Goal: Information Seeking & Learning: Learn about a topic

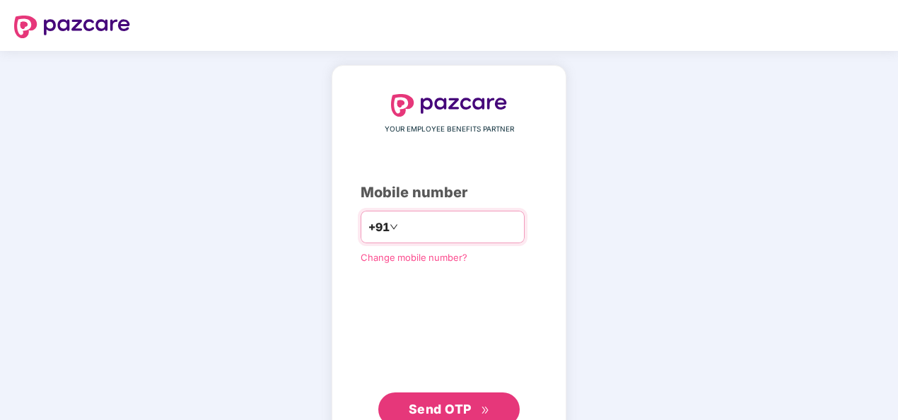
click at [453, 222] on input "number" at bounding box center [459, 227] width 116 height 23
type input "**********"
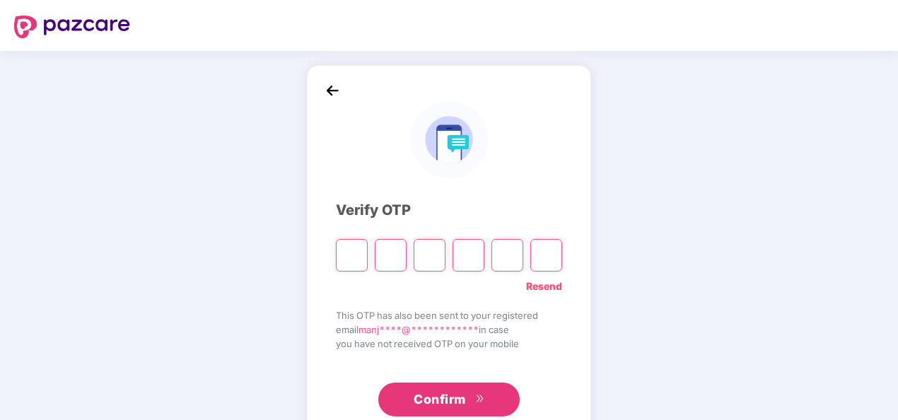
type input "*"
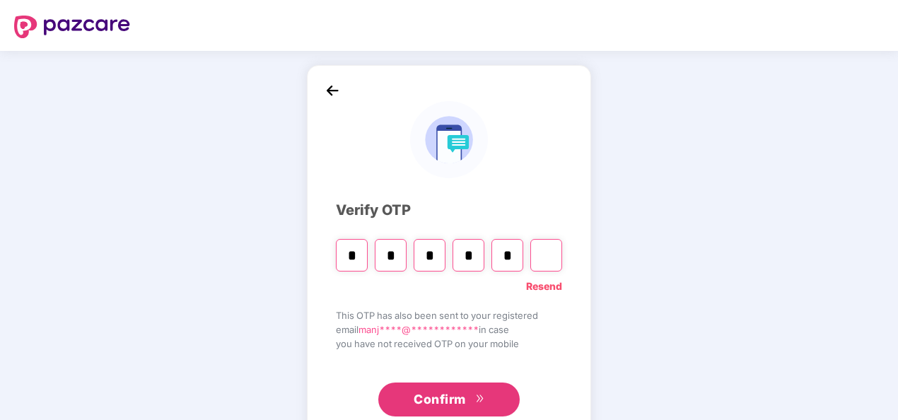
type input "*"
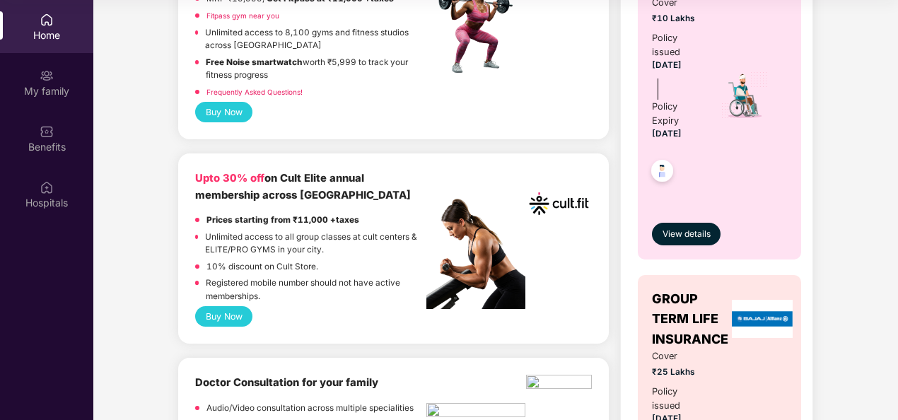
scroll to position [632, 0]
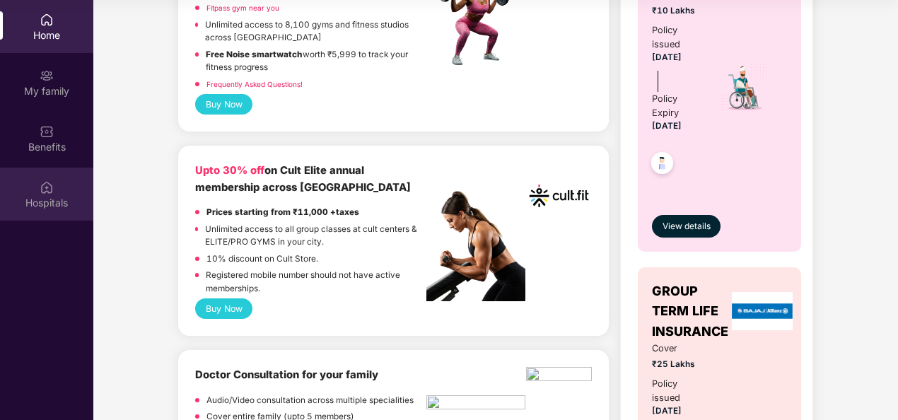
click at [55, 199] on div "Hospitals" at bounding box center [46, 203] width 93 height 14
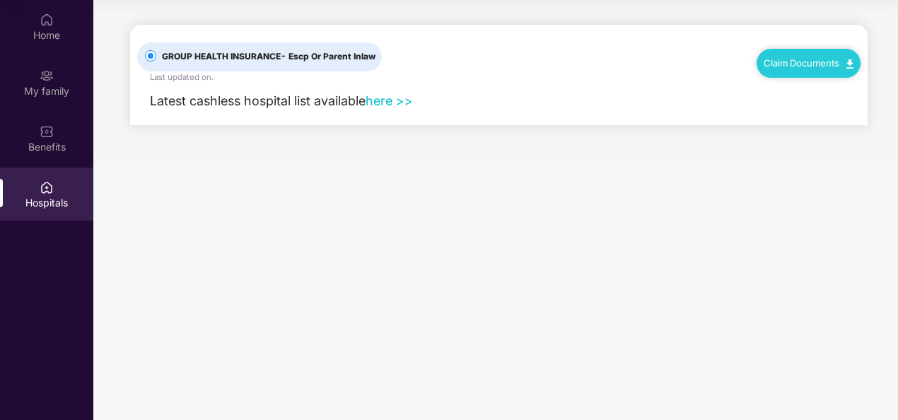
click at [390, 100] on link "here >>" at bounding box center [389, 100] width 47 height 15
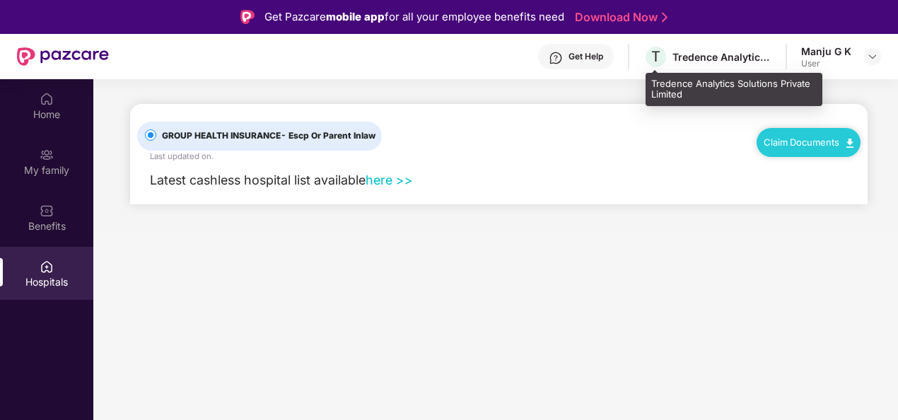
click at [697, 58] on div "Tredence Analytics Solutions Private Limited" at bounding box center [722, 56] width 99 height 13
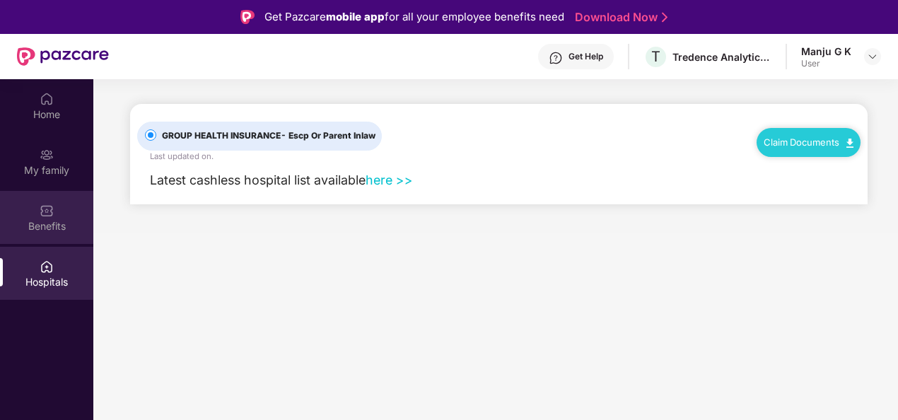
click at [36, 215] on div "Benefits" at bounding box center [46, 217] width 93 height 53
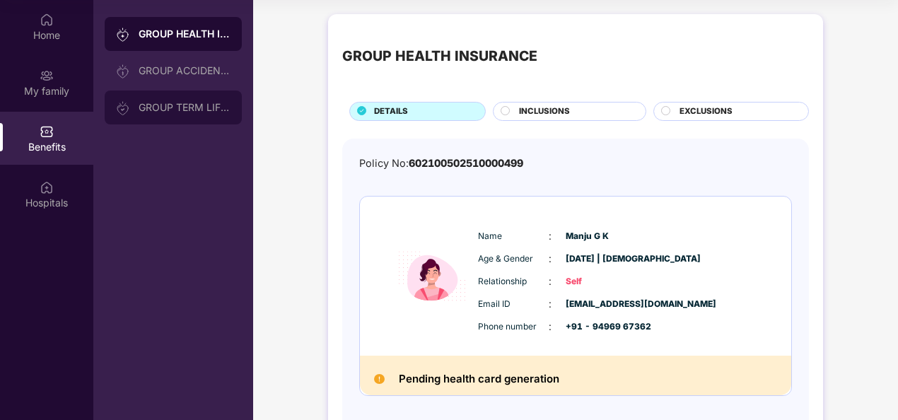
click at [149, 91] on div "GROUP TERM LIFE INSURANCE" at bounding box center [173, 108] width 137 height 34
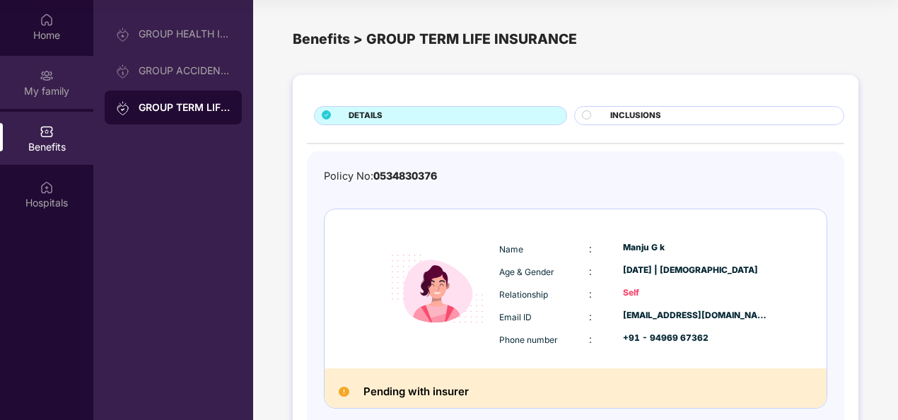
click at [60, 85] on div "My family" at bounding box center [46, 91] width 93 height 14
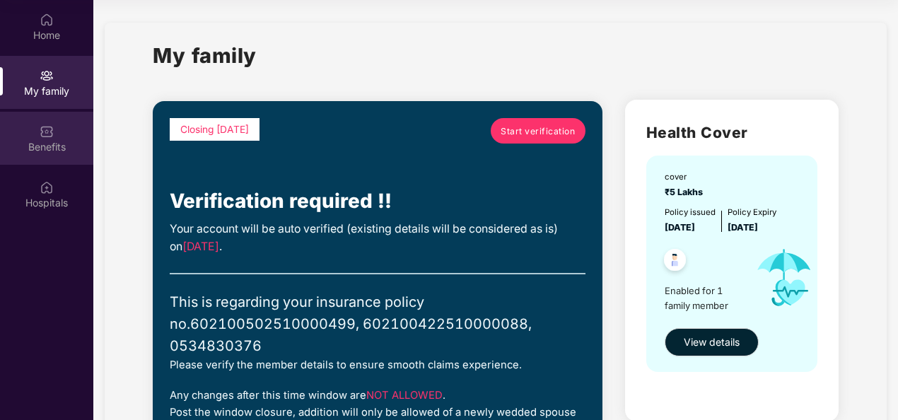
click at [50, 134] on img at bounding box center [47, 131] width 14 height 14
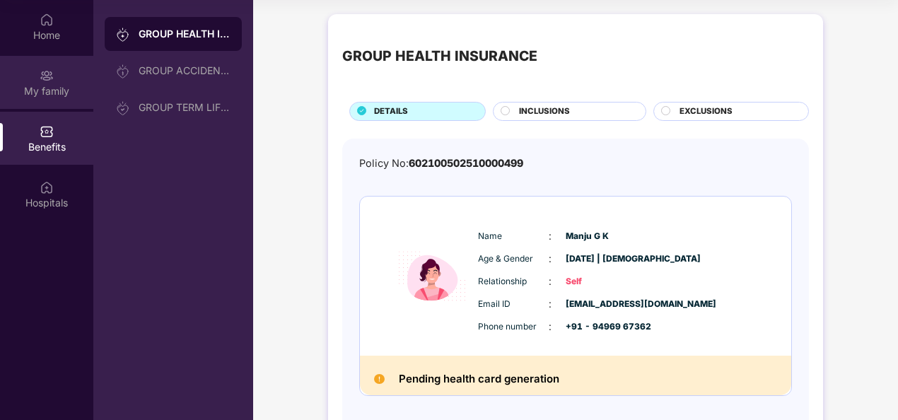
click at [51, 79] on img at bounding box center [47, 76] width 14 height 14
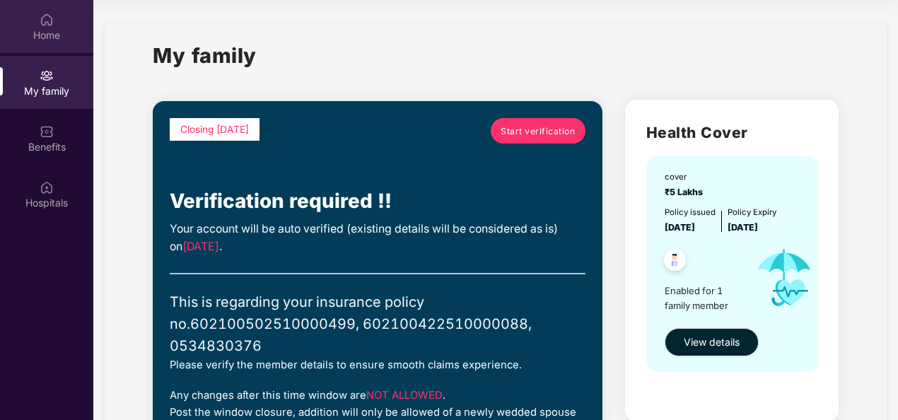
click at [40, 22] on img at bounding box center [47, 20] width 14 height 14
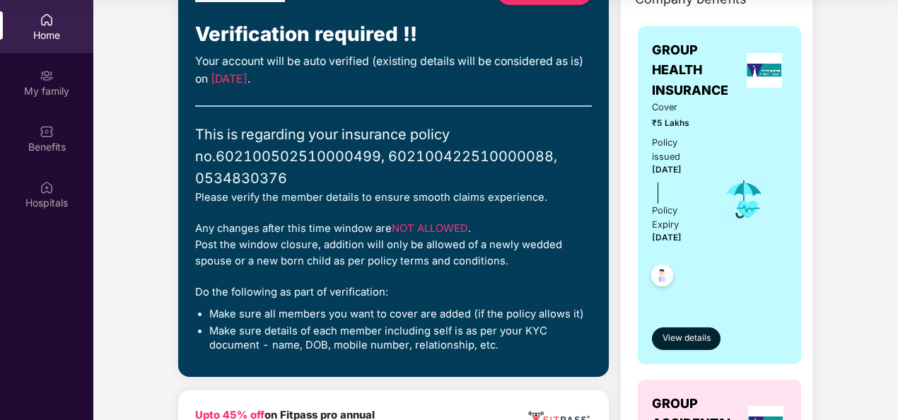
scroll to position [141, 0]
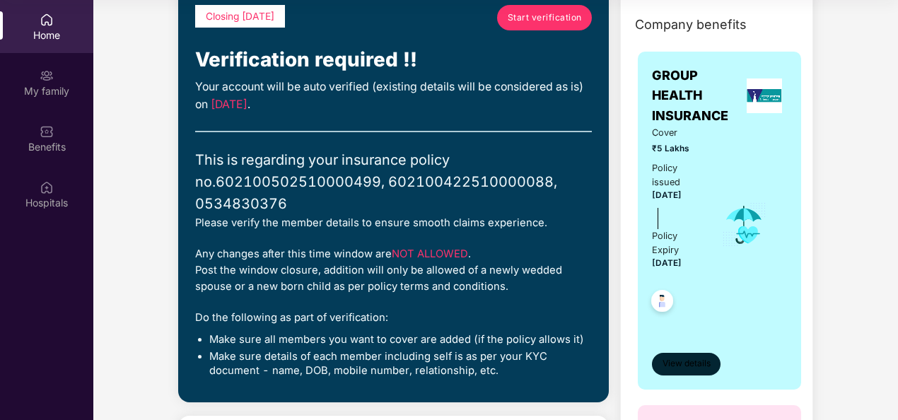
click at [687, 353] on button "View details" at bounding box center [686, 364] width 69 height 23
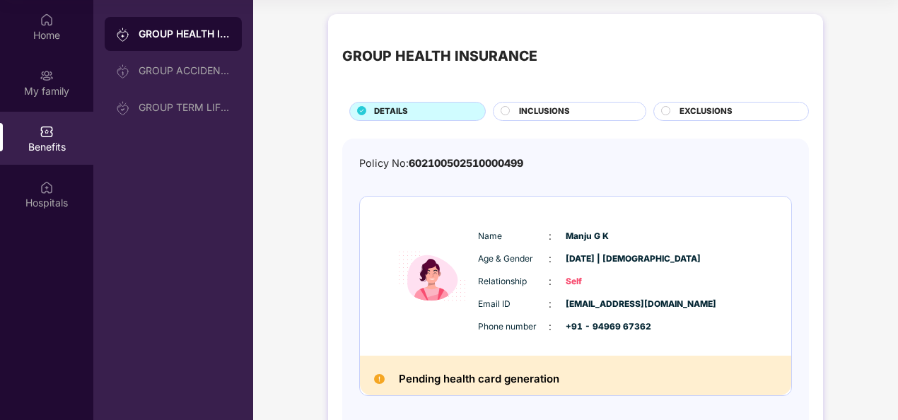
scroll to position [62, 0]
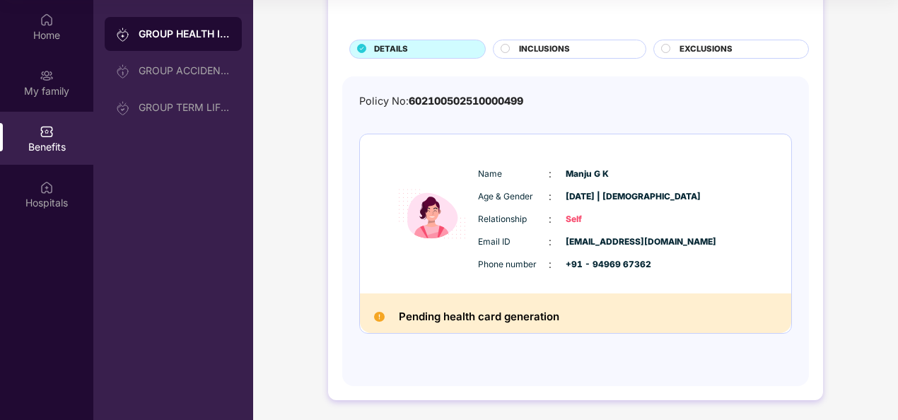
click at [391, 313] on div "Pending health card generation" at bounding box center [575, 314] width 431 height 40
click at [685, 51] on span "EXCLUSIONS" at bounding box center [706, 49] width 53 height 13
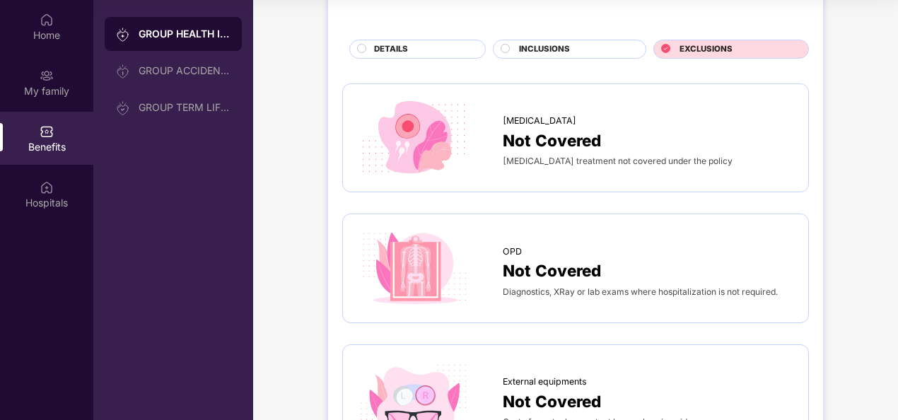
click at [562, 46] on span "INCLUSIONS" at bounding box center [544, 49] width 51 height 13
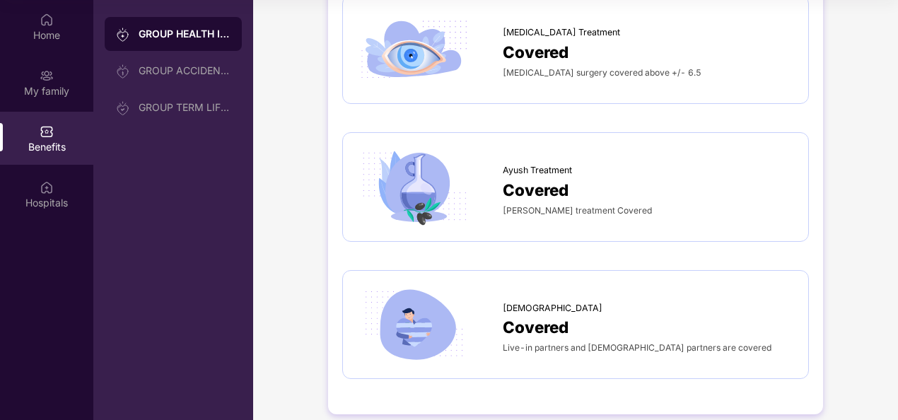
scroll to position [2344, 0]
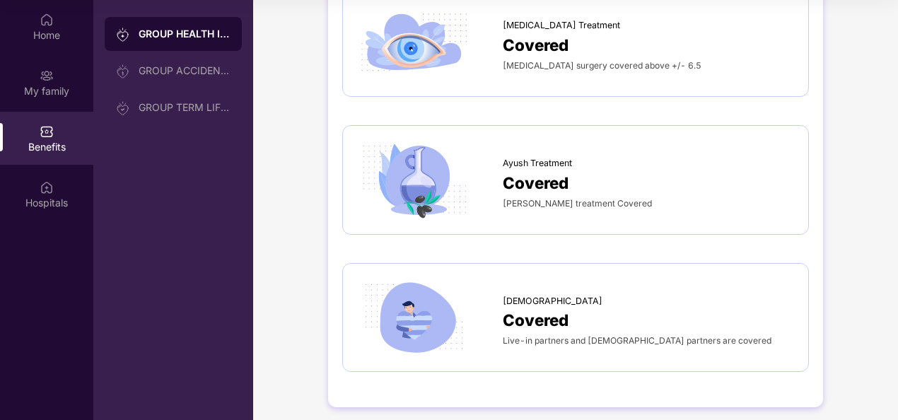
click at [499, 194] on div at bounding box center [430, 180] width 146 height 80
click at [533, 158] on span "Ayush Treatment" at bounding box center [537, 163] width 69 height 14
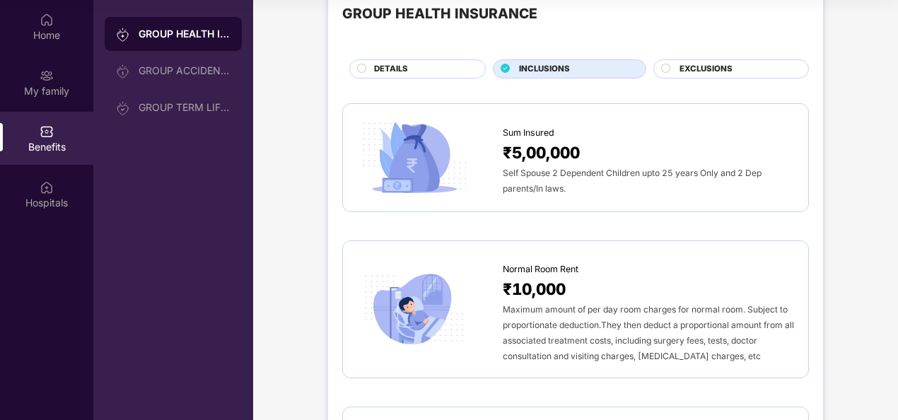
scroll to position [0, 0]
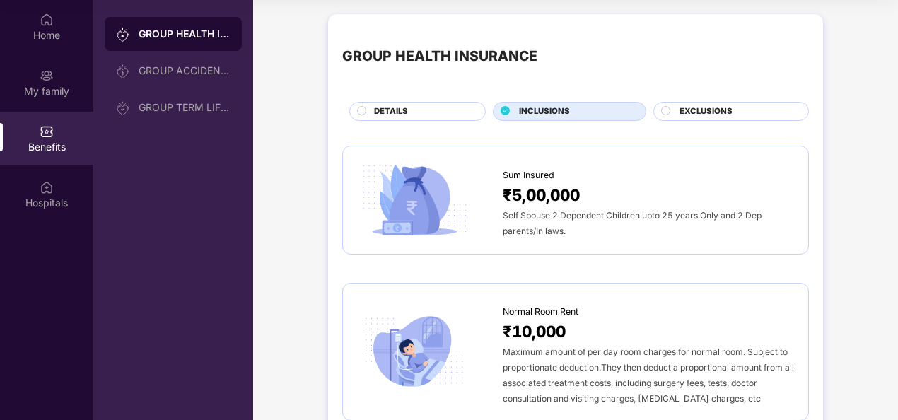
click at [719, 108] on span "EXCLUSIONS" at bounding box center [706, 111] width 53 height 13
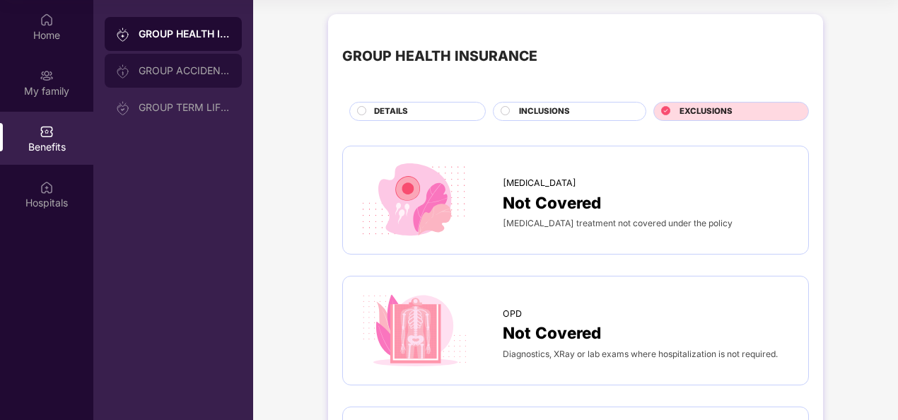
click at [173, 74] on div "GROUP ACCIDENTAL INSURANCE" at bounding box center [185, 70] width 92 height 11
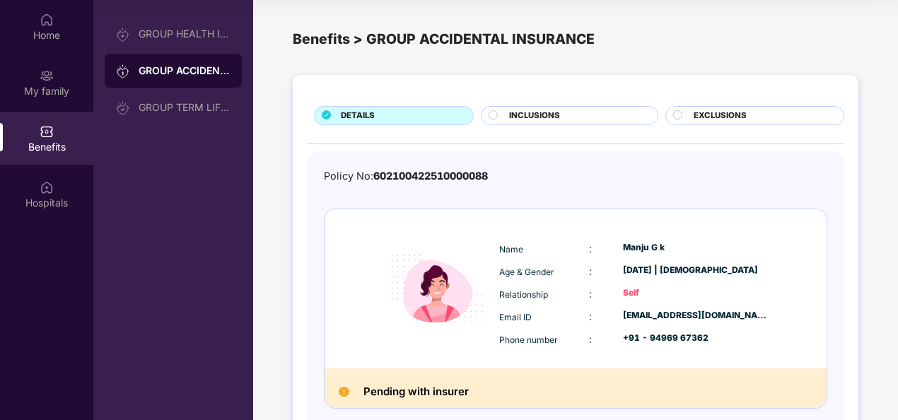
click at [576, 116] on div "INCLUSIONS" at bounding box center [576, 117] width 148 height 15
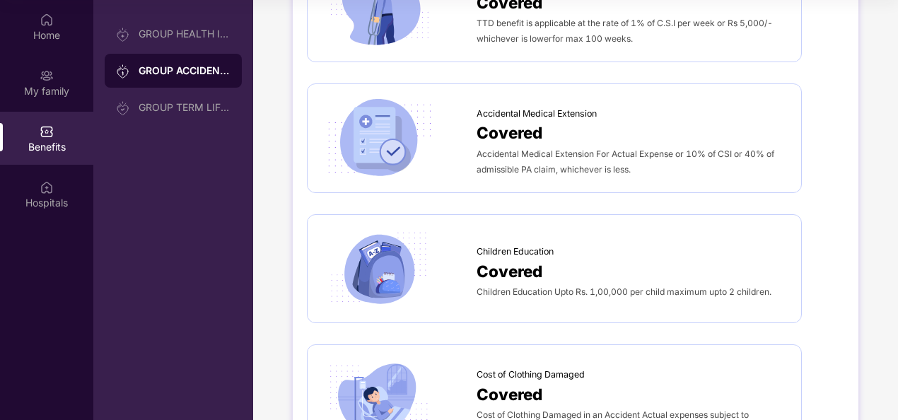
scroll to position [620, 0]
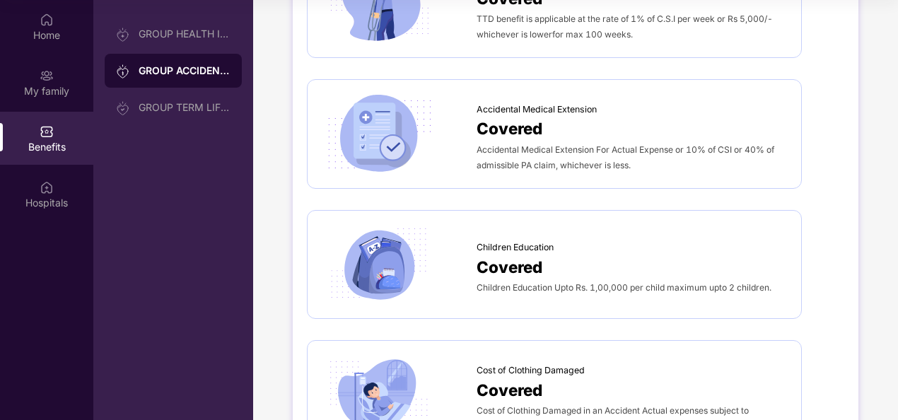
click at [518, 267] on span "Covered" at bounding box center [510, 267] width 66 height 25
click at [412, 265] on img at bounding box center [379, 265] width 115 height 80
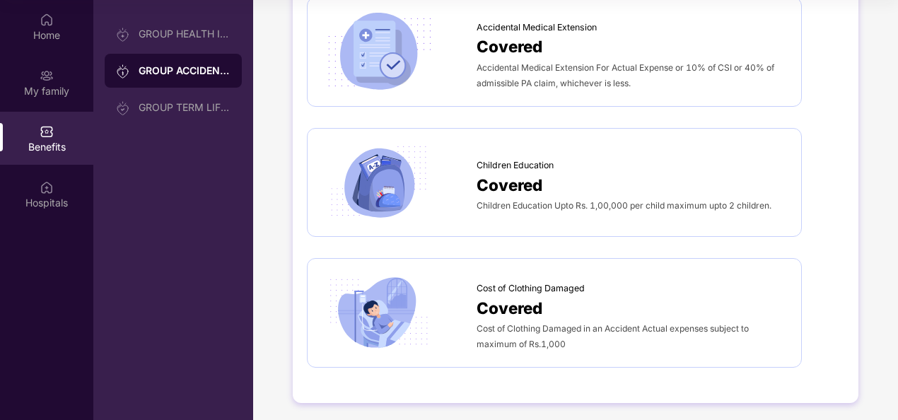
scroll to position [695, 0]
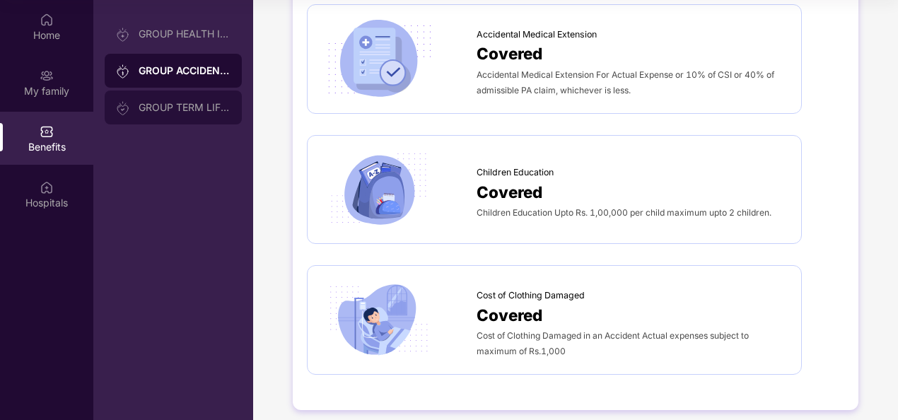
click at [145, 114] on div "GROUP TERM LIFE INSURANCE" at bounding box center [173, 108] width 137 height 34
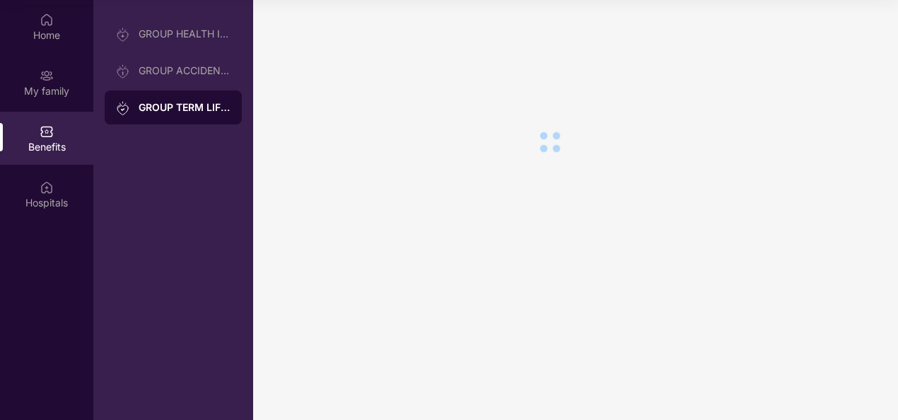
scroll to position [0, 0]
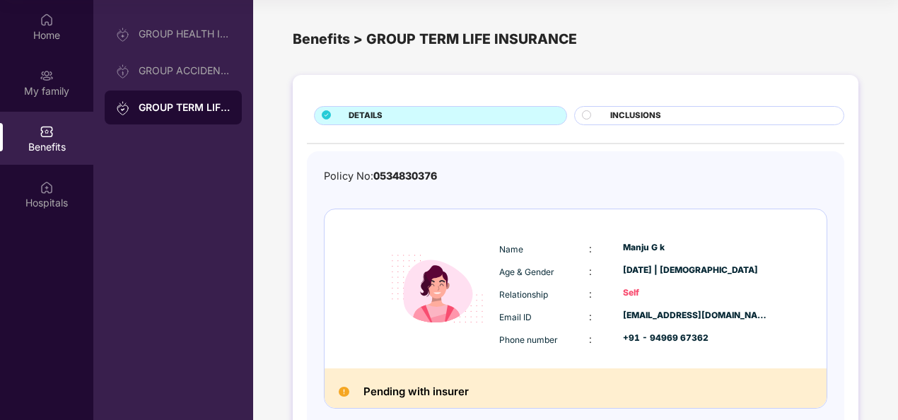
click at [606, 110] on div "INCLUSIONS" at bounding box center [719, 117] width 233 height 15
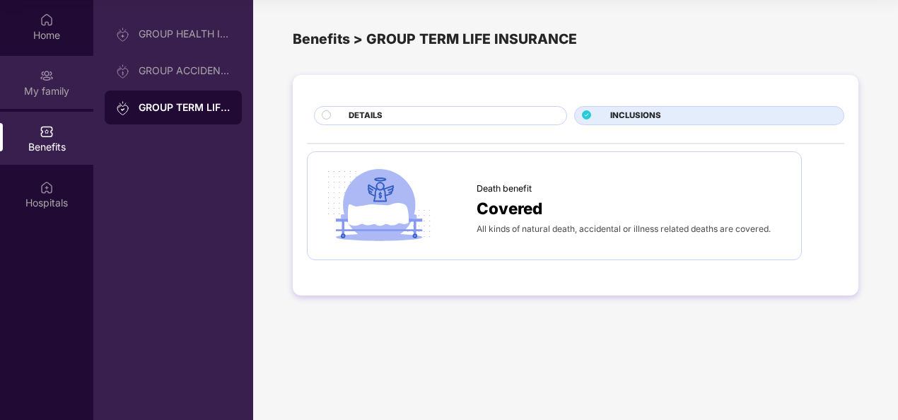
click at [57, 72] on div "My family" at bounding box center [46, 82] width 93 height 53
